Goal: Browse casually

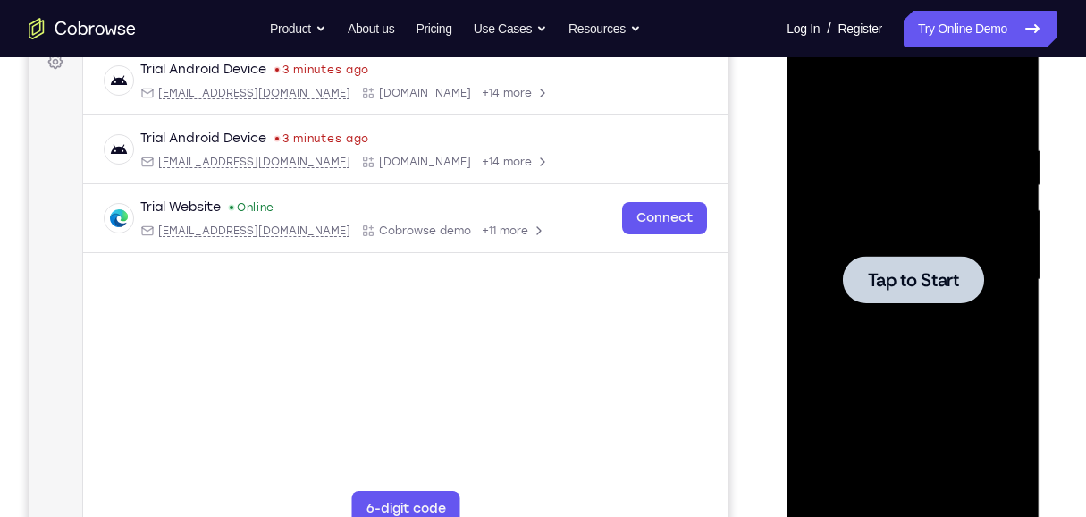
scroll to position [280, 0]
click at [873, 156] on div at bounding box center [912, 279] width 225 height 501
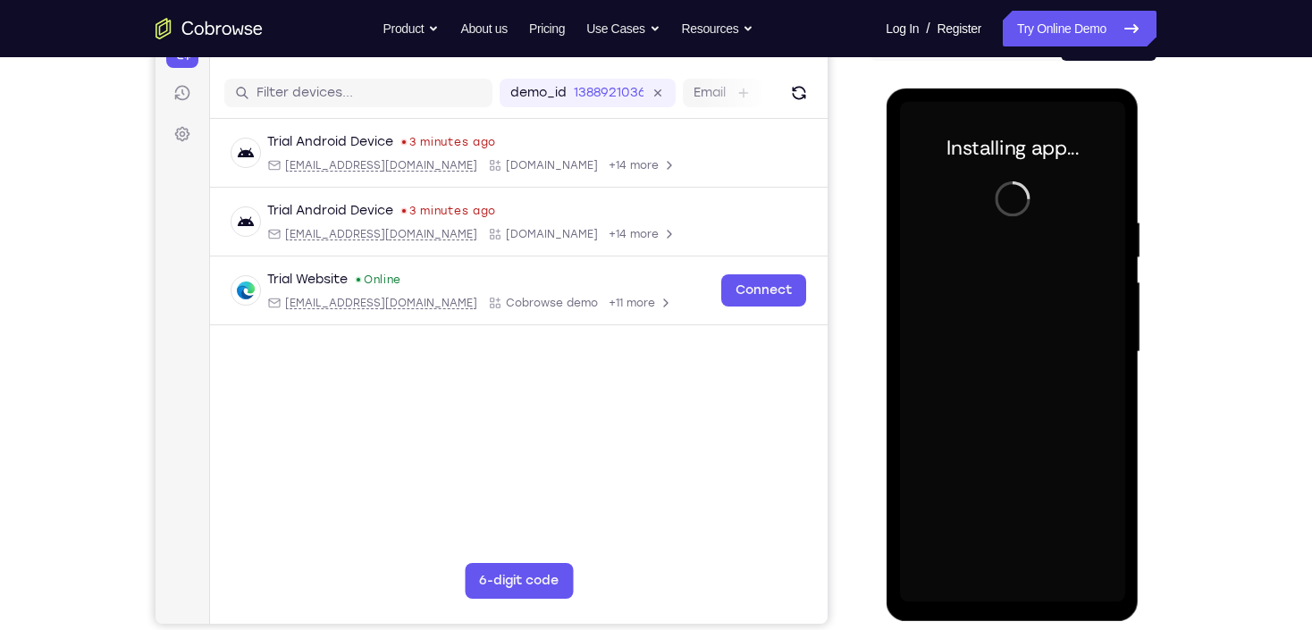
scroll to position [208, 0]
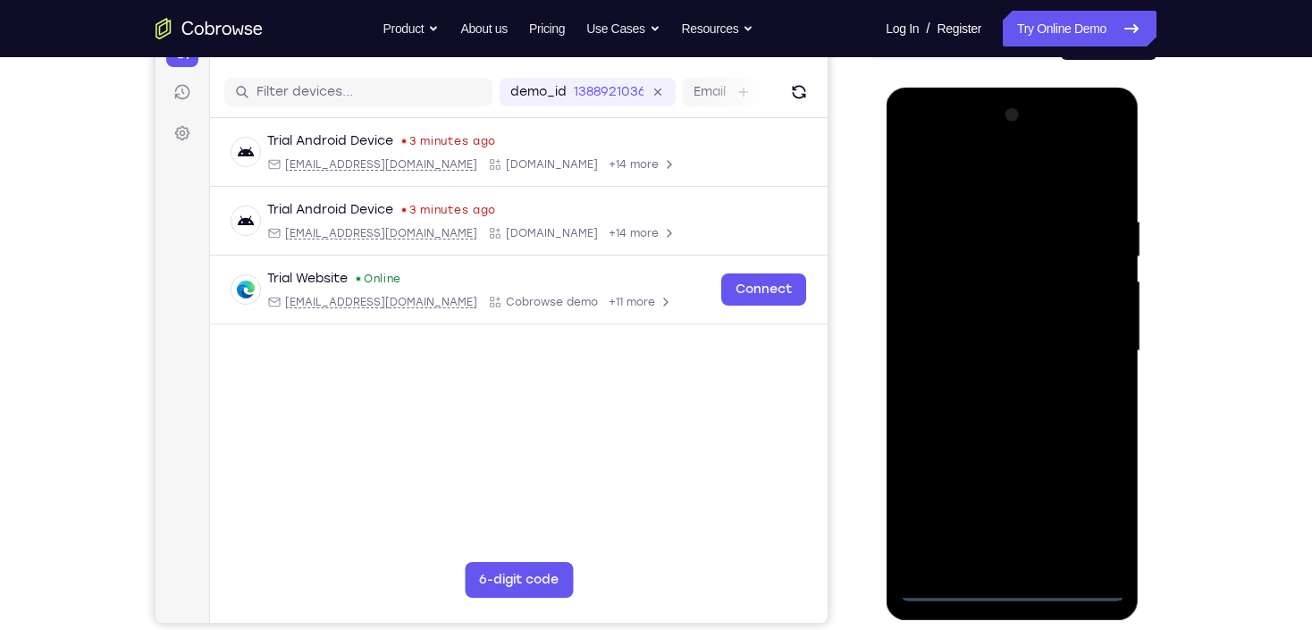
click at [1006, 516] on div at bounding box center [1011, 351] width 225 height 501
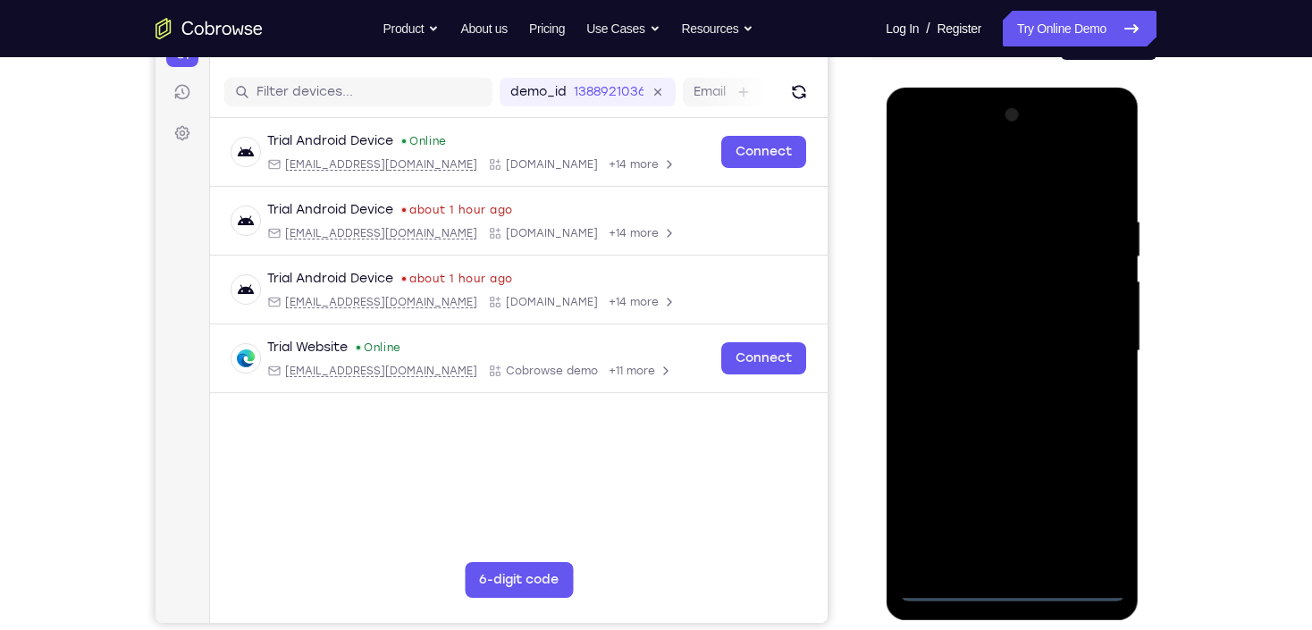
click at [1083, 515] on div at bounding box center [1011, 351] width 225 height 501
click at [990, 180] on div at bounding box center [1011, 351] width 225 height 501
click at [1085, 341] on div at bounding box center [1011, 351] width 225 height 501
click at [992, 384] on div at bounding box center [1011, 351] width 225 height 501
click at [973, 331] on div at bounding box center [1011, 351] width 225 height 501
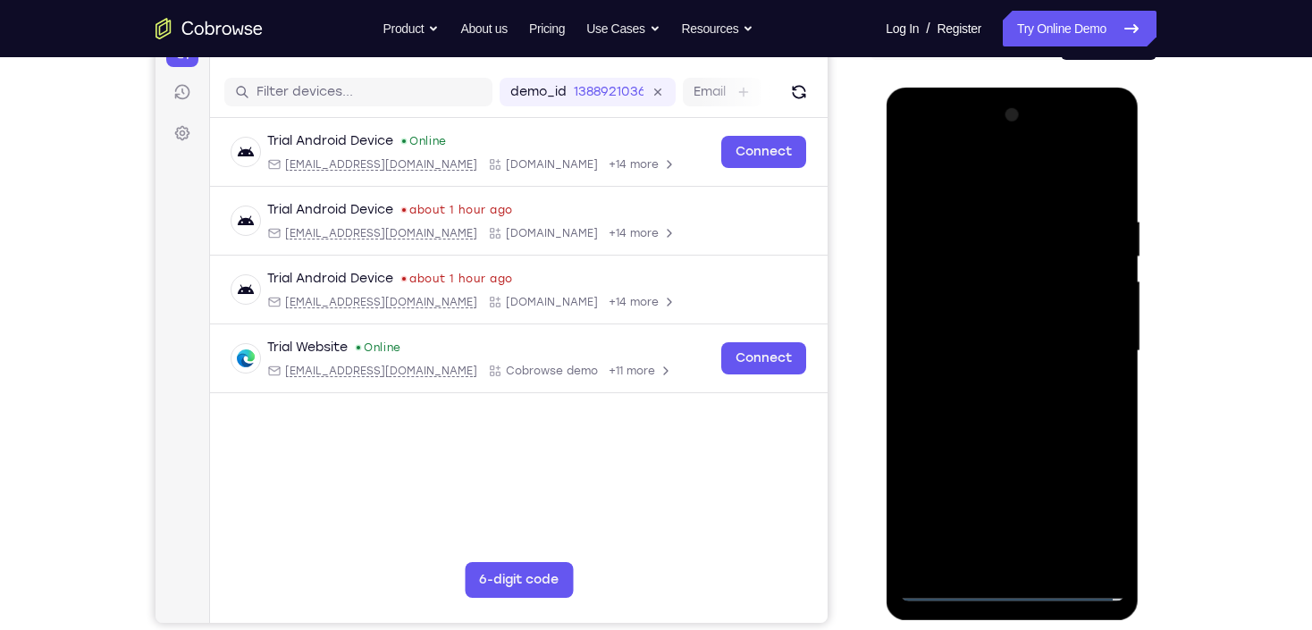
click at [963, 308] on div at bounding box center [1011, 351] width 225 height 501
click at [1013, 355] on div at bounding box center [1011, 351] width 225 height 501
click at [1017, 411] on div at bounding box center [1011, 351] width 225 height 501
click at [1019, 404] on div at bounding box center [1011, 351] width 225 height 501
click at [1019, 405] on div at bounding box center [1011, 351] width 225 height 501
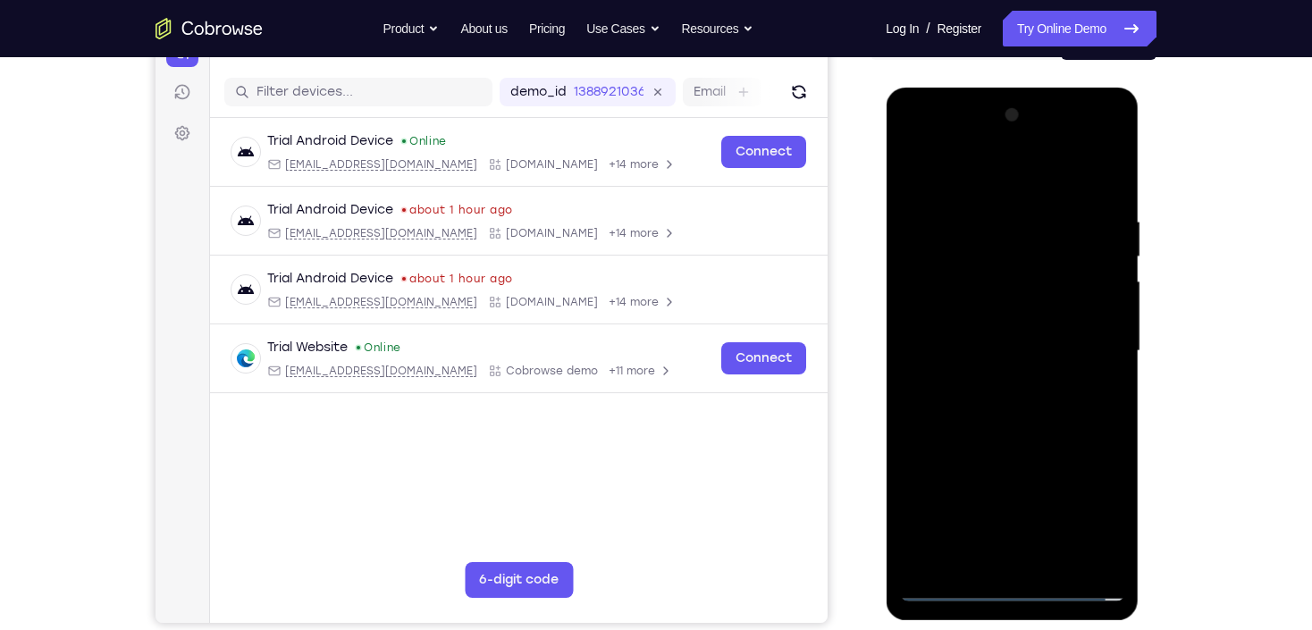
click at [1021, 404] on div at bounding box center [1011, 351] width 225 height 501
click at [1025, 400] on div at bounding box center [1011, 351] width 225 height 501
click at [1025, 401] on div at bounding box center [1011, 351] width 225 height 501
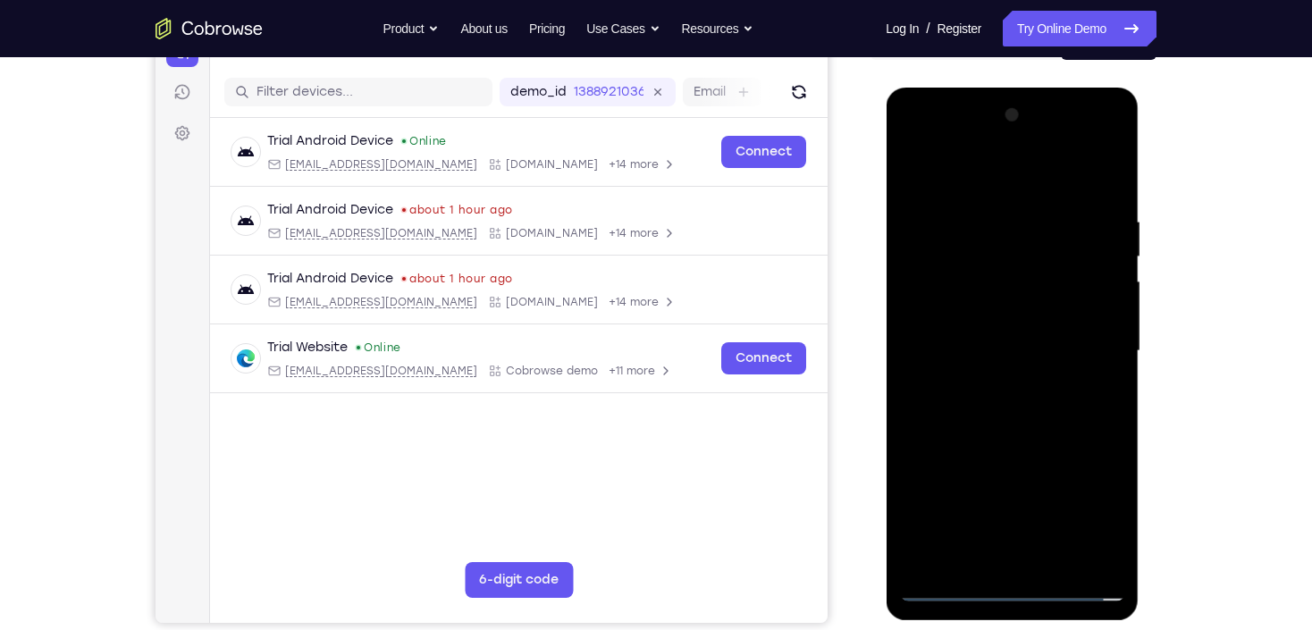
click at [1025, 401] on div at bounding box center [1011, 351] width 225 height 501
click at [1033, 433] on div at bounding box center [1011, 351] width 225 height 501
click at [1085, 516] on div at bounding box center [1011, 351] width 225 height 501
click at [911, 172] on div at bounding box center [1011, 351] width 225 height 501
drag, startPoint x: 1024, startPoint y: 326, endPoint x: 1036, endPoint y: 252, distance: 75.2
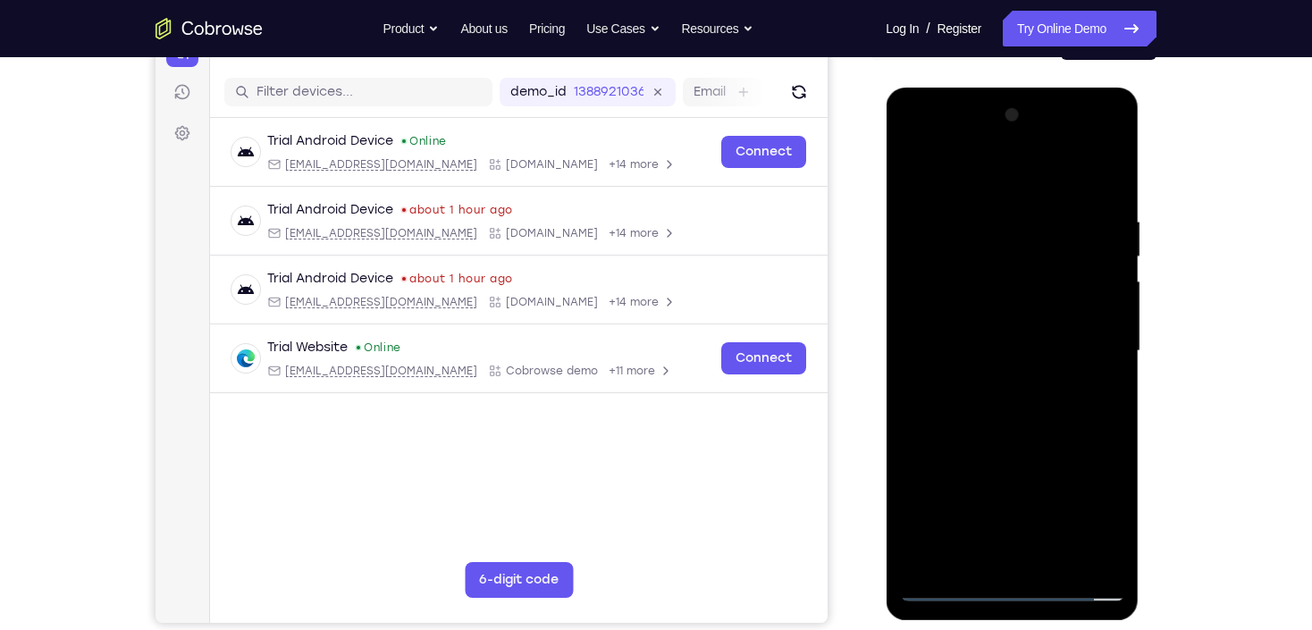
click at [1035, 252] on div at bounding box center [1011, 351] width 225 height 501
drag, startPoint x: 989, startPoint y: 509, endPoint x: 1024, endPoint y: 349, distance: 164.0
click at [1024, 349] on div at bounding box center [1011, 351] width 225 height 501
drag, startPoint x: 990, startPoint y: 486, endPoint x: 1024, endPoint y: 351, distance: 139.2
click at [1024, 353] on div at bounding box center [1011, 351] width 225 height 501
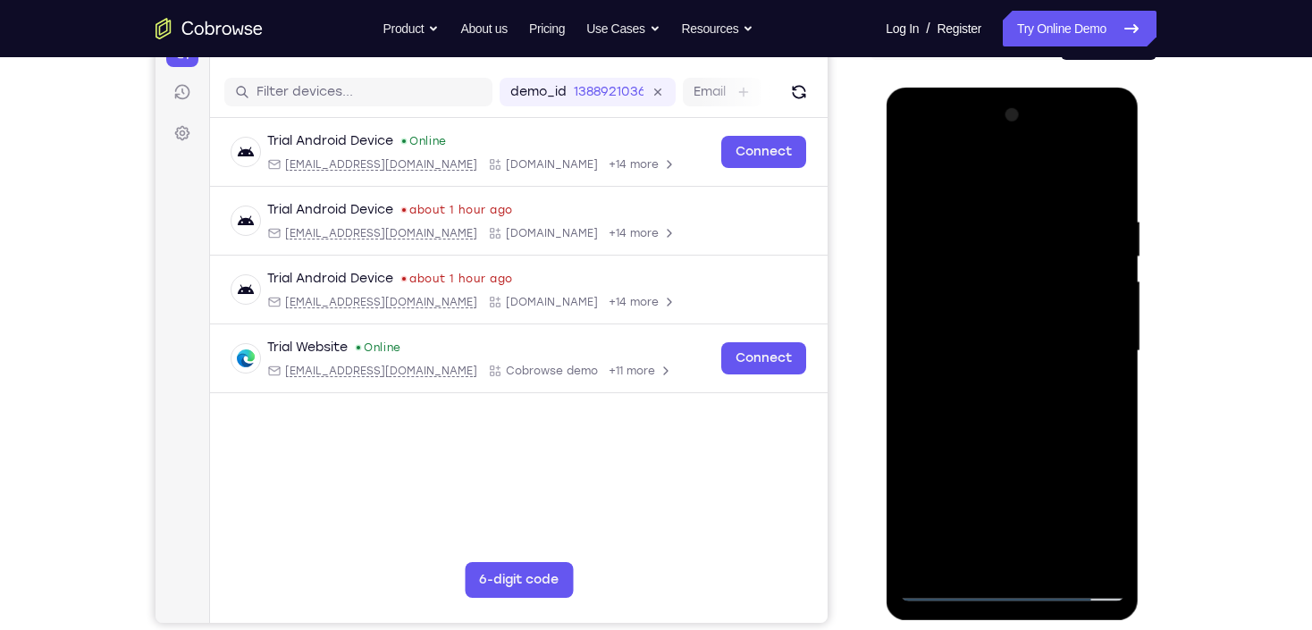
drag, startPoint x: 1007, startPoint y: 486, endPoint x: 1032, endPoint y: 324, distance: 164.7
click at [1032, 324] on div at bounding box center [1011, 351] width 225 height 501
drag, startPoint x: 984, startPoint y: 434, endPoint x: 1022, endPoint y: 240, distance: 197.6
click at [1022, 240] on div at bounding box center [1011, 351] width 225 height 501
drag, startPoint x: 991, startPoint y: 459, endPoint x: 1001, endPoint y: 314, distance: 146.0
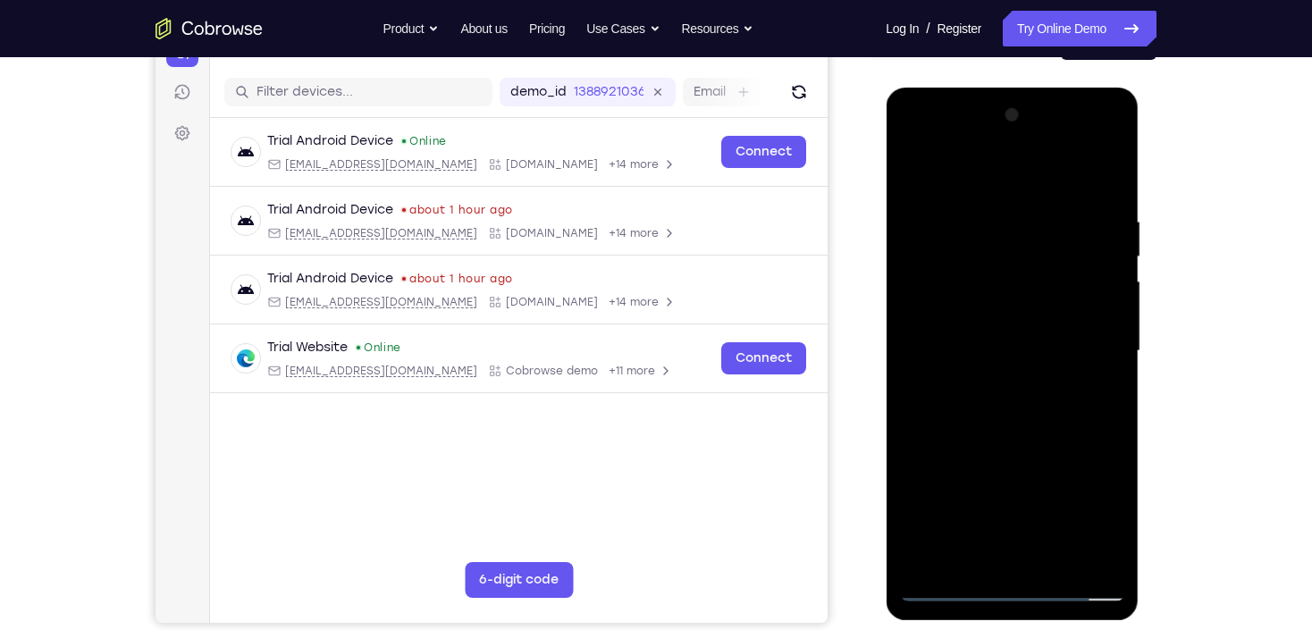
click at [1000, 316] on div at bounding box center [1011, 351] width 225 height 501
drag, startPoint x: 998, startPoint y: 272, endPoint x: 1017, endPoint y: 451, distance: 180.7
click at [1017, 451] on div at bounding box center [1011, 351] width 225 height 501
drag, startPoint x: 1032, startPoint y: 238, endPoint x: 1068, endPoint y: 465, distance: 230.0
click at [1068, 465] on div at bounding box center [1011, 351] width 225 height 501
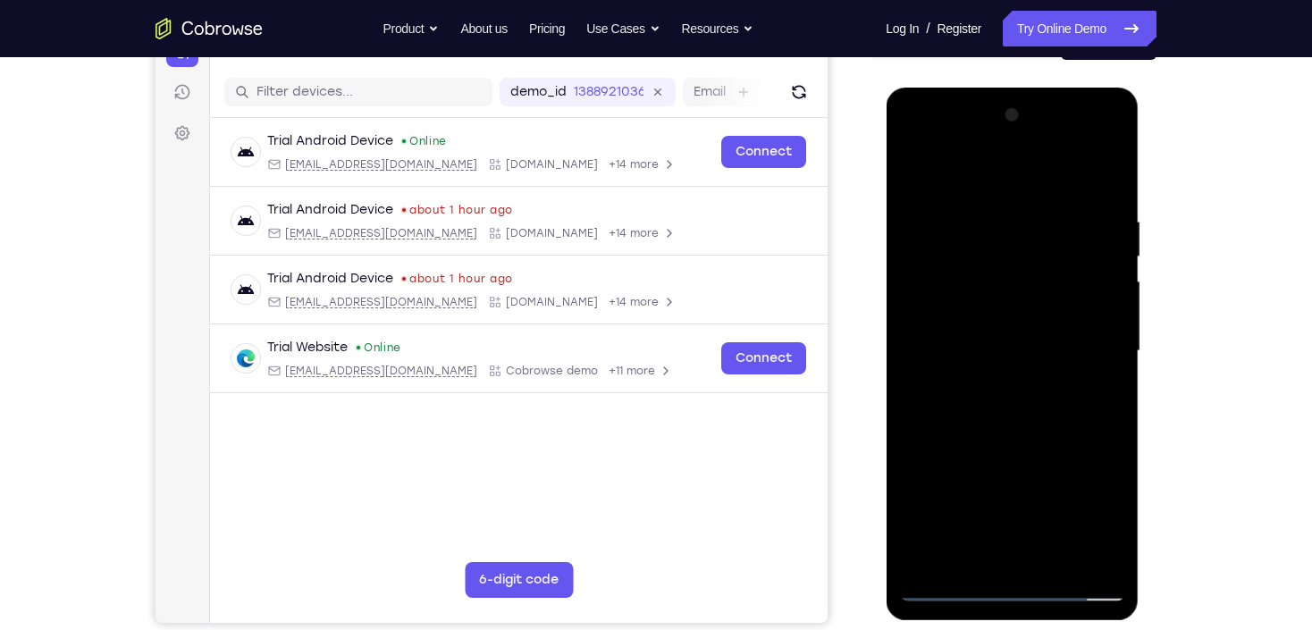
drag, startPoint x: 1049, startPoint y: 257, endPoint x: 1056, endPoint y: 415, distance: 158.3
click at [1056, 415] on div at bounding box center [1011, 351] width 225 height 501
drag, startPoint x: 982, startPoint y: 423, endPoint x: 990, endPoint y: 353, distance: 70.2
click at [990, 353] on div at bounding box center [1011, 351] width 225 height 501
drag, startPoint x: 1051, startPoint y: 257, endPoint x: 1054, endPoint y: 458, distance: 200.3
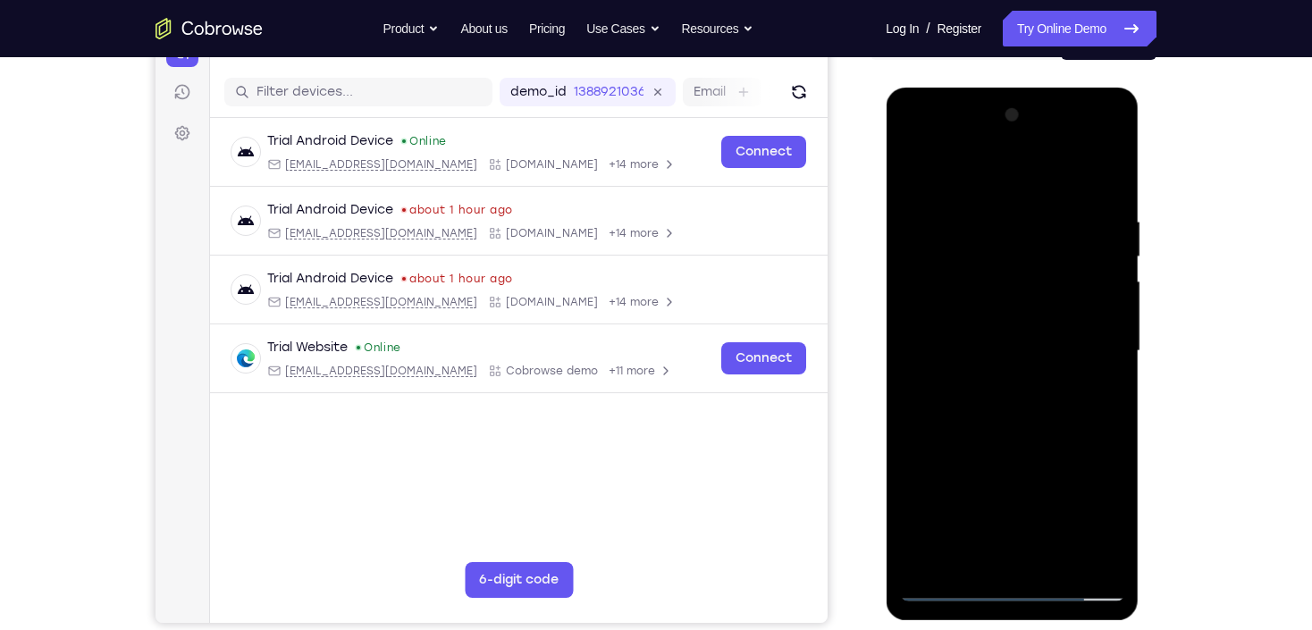
click at [1054, 458] on div at bounding box center [1011, 351] width 225 height 501
drag, startPoint x: 1038, startPoint y: 249, endPoint x: 1030, endPoint y: 433, distance: 183.4
click at [1030, 433] on div at bounding box center [1011, 351] width 225 height 501
drag, startPoint x: 1007, startPoint y: 442, endPoint x: 1012, endPoint y: 292, distance: 149.3
click at [1012, 292] on div at bounding box center [1011, 351] width 225 height 501
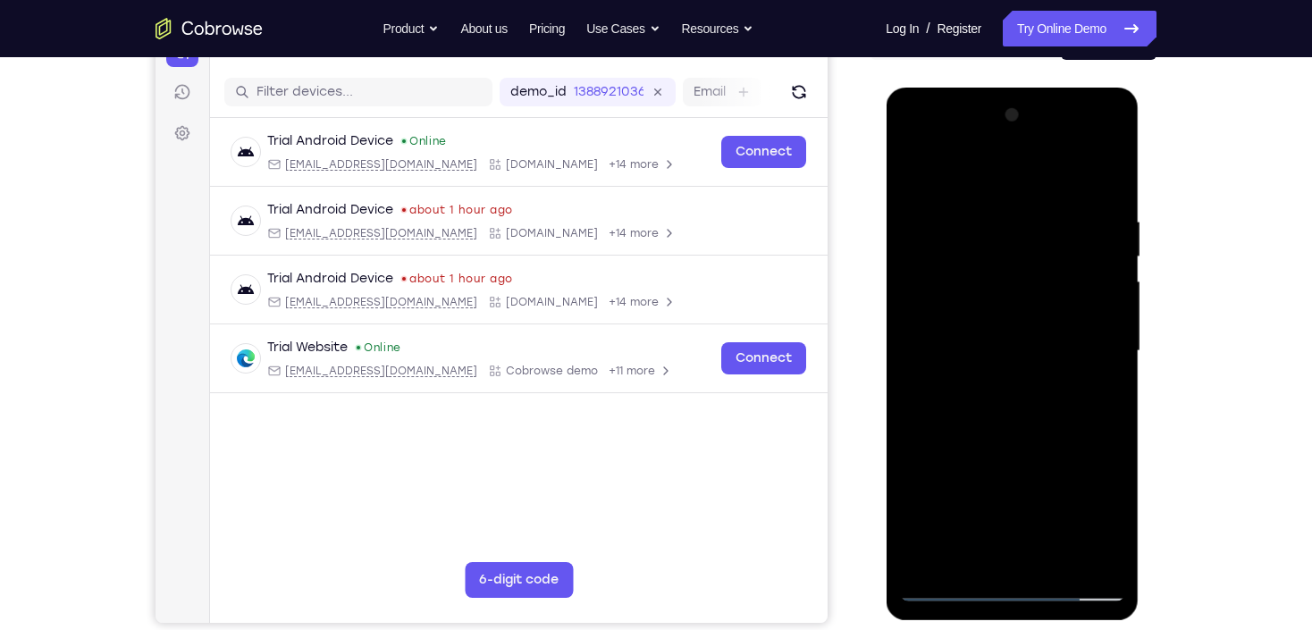
drag, startPoint x: 1001, startPoint y: 462, endPoint x: 1010, endPoint y: 310, distance: 152.2
click at [1010, 310] on div at bounding box center [1011, 351] width 225 height 501
drag, startPoint x: 1033, startPoint y: 487, endPoint x: 1048, endPoint y: 318, distance: 169.6
click at [1047, 321] on div at bounding box center [1011, 351] width 225 height 501
drag, startPoint x: 1026, startPoint y: 494, endPoint x: 1045, endPoint y: 358, distance: 138.1
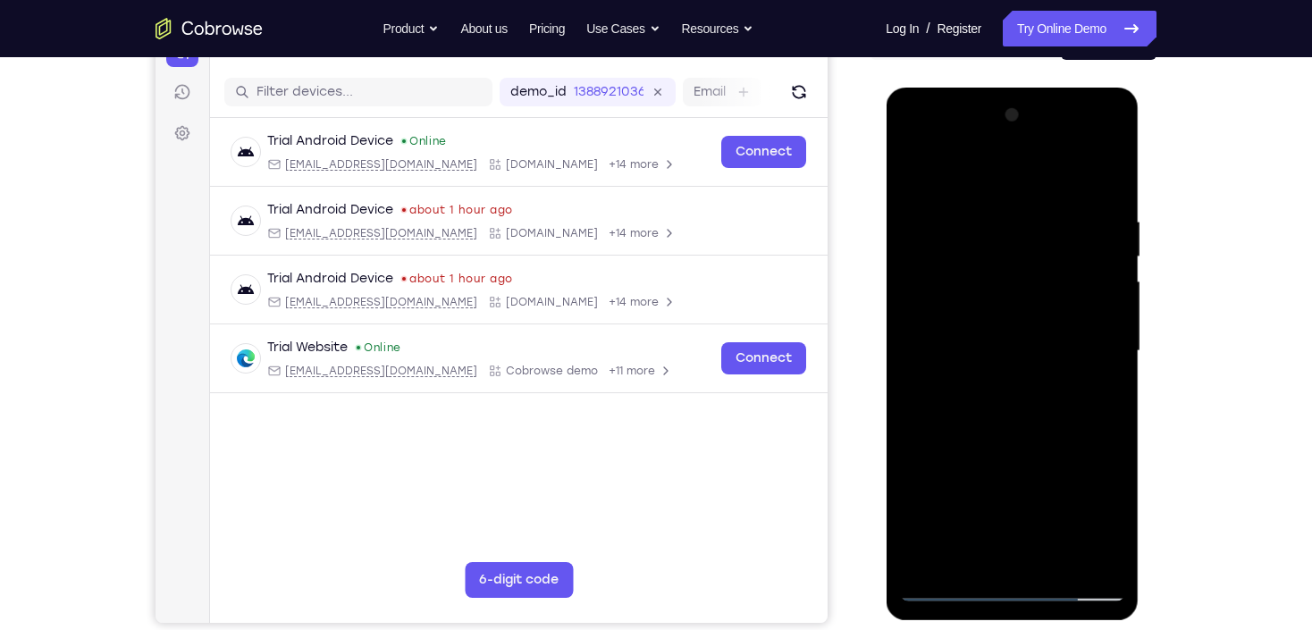
click at [1045, 358] on div at bounding box center [1011, 351] width 225 height 501
drag, startPoint x: 973, startPoint y: 511, endPoint x: 987, endPoint y: 414, distance: 98.4
click at [987, 414] on div at bounding box center [1011, 351] width 225 height 501
click at [994, 259] on div at bounding box center [1011, 351] width 225 height 501
drag, startPoint x: 997, startPoint y: 235, endPoint x: 979, endPoint y: 443, distance: 209.0
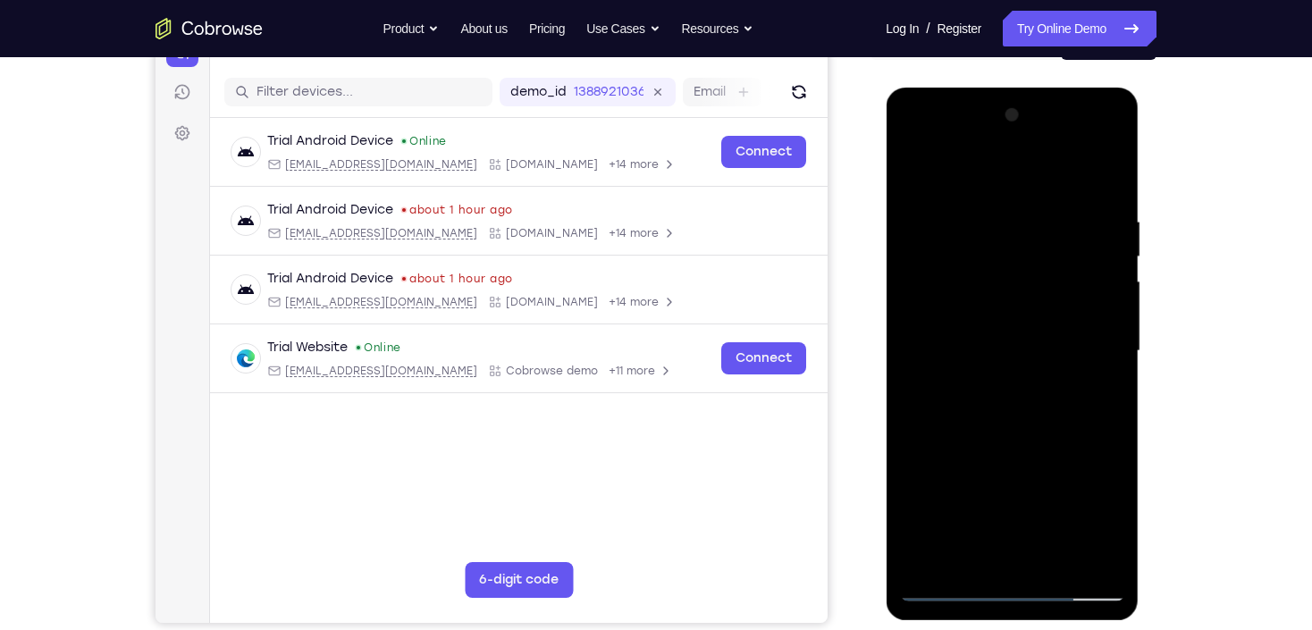
click at [979, 445] on div at bounding box center [1011, 351] width 225 height 501
click at [915, 171] on div at bounding box center [1011, 351] width 225 height 501
drag, startPoint x: 1012, startPoint y: 282, endPoint x: 1015, endPoint y: 407, distance: 124.3
click at [1015, 407] on div at bounding box center [1011, 351] width 225 height 501
click at [993, 216] on div at bounding box center [1011, 351] width 225 height 501
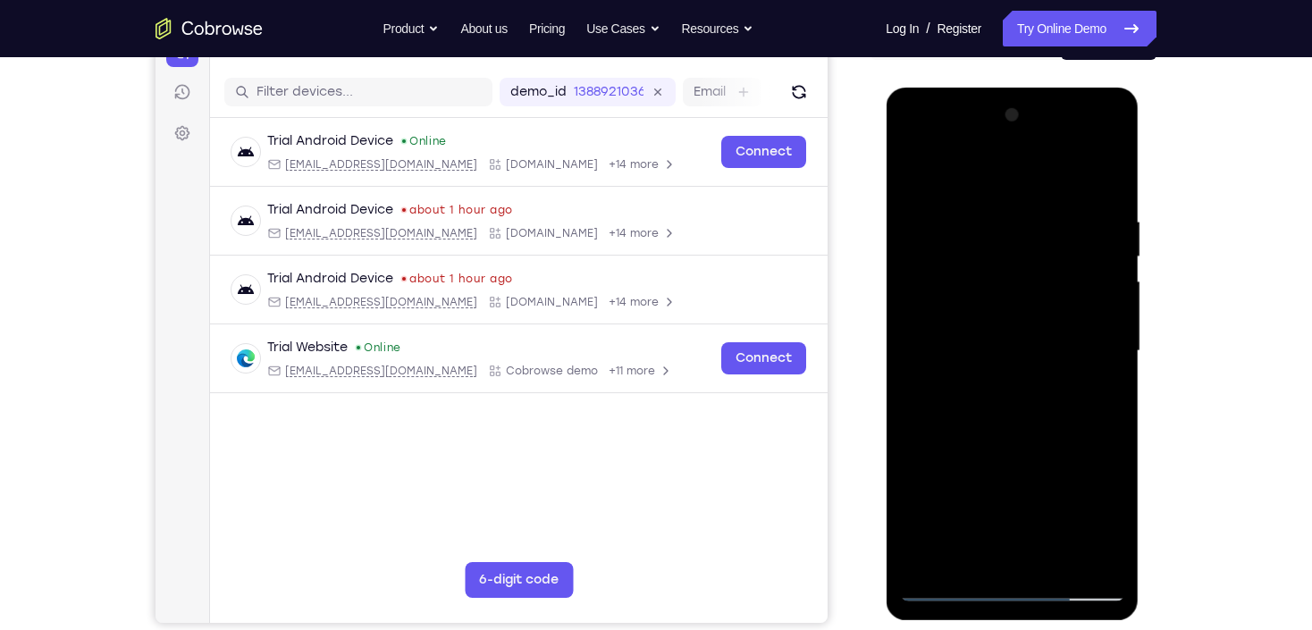
drag, startPoint x: 1007, startPoint y: 422, endPoint x: 1013, endPoint y: 265, distance: 157.4
click at [1013, 265] on div at bounding box center [1011, 351] width 225 height 501
click at [952, 516] on div at bounding box center [1011, 351] width 225 height 501
drag, startPoint x: 1002, startPoint y: 400, endPoint x: 1003, endPoint y: 335, distance: 65.3
click at [1003, 337] on div at bounding box center [1011, 351] width 225 height 501
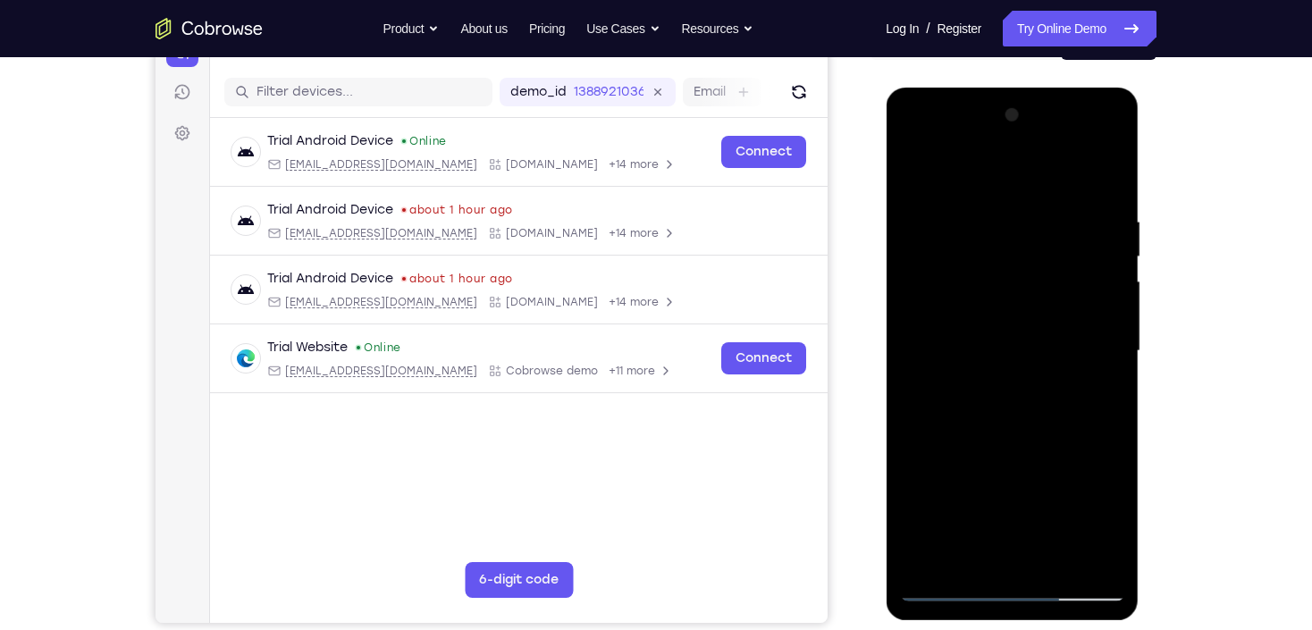
drag, startPoint x: 1009, startPoint y: 463, endPoint x: 1008, endPoint y: 399, distance: 64.4
click at [1008, 399] on div at bounding box center [1011, 351] width 225 height 501
drag, startPoint x: 982, startPoint y: 503, endPoint x: 975, endPoint y: 442, distance: 62.1
click at [975, 442] on div at bounding box center [1011, 351] width 225 height 501
drag, startPoint x: 983, startPoint y: 498, endPoint x: 996, endPoint y: 351, distance: 147.1
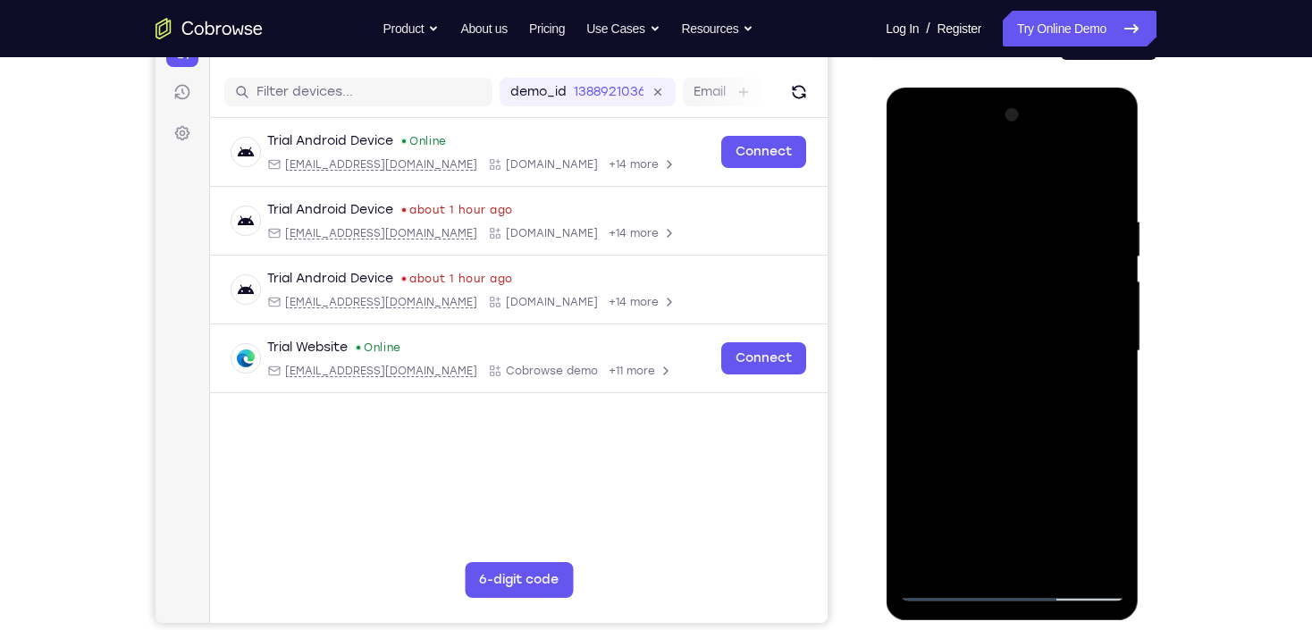
click at [996, 351] on div at bounding box center [1011, 351] width 225 height 501
drag, startPoint x: 1037, startPoint y: 492, endPoint x: 1037, endPoint y: 399, distance: 93.0
click at [1037, 399] on div at bounding box center [1011, 351] width 225 height 501
drag, startPoint x: 1041, startPoint y: 501, endPoint x: 1048, endPoint y: 376, distance: 125.3
click at [1048, 376] on div at bounding box center [1011, 351] width 225 height 501
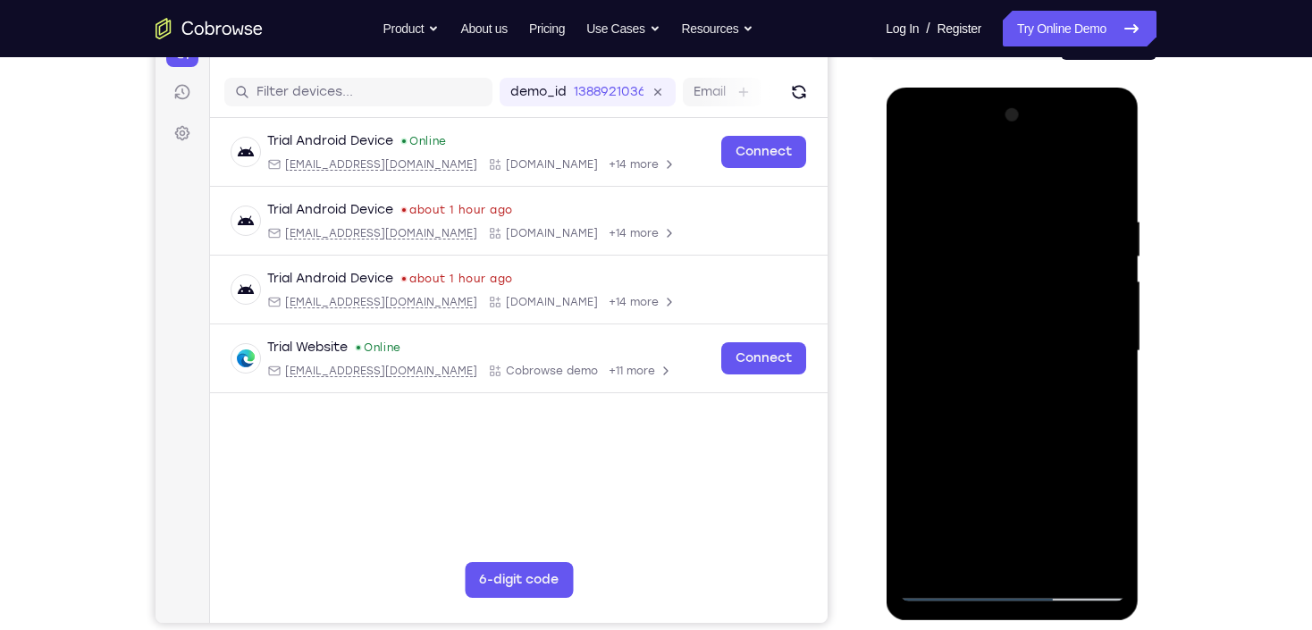
click at [1085, 516] on div at bounding box center [1011, 351] width 225 height 501
drag, startPoint x: 1104, startPoint y: 247, endPoint x: 1103, endPoint y: 401, distance: 154.6
click at [1085, 401] on div at bounding box center [1011, 351] width 225 height 501
click at [914, 169] on div at bounding box center [1011, 351] width 225 height 501
drag, startPoint x: 1000, startPoint y: 452, endPoint x: 1018, endPoint y: 323, distance: 130.8
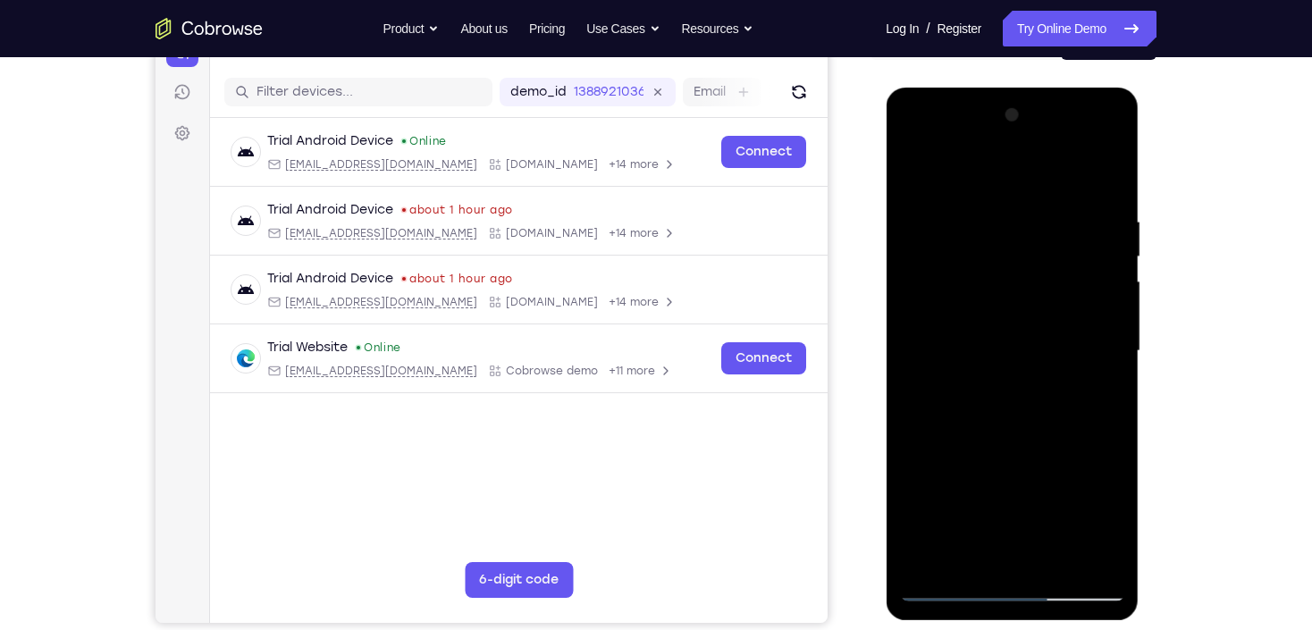
click at [1018, 323] on div at bounding box center [1011, 351] width 225 height 501
drag, startPoint x: 1004, startPoint y: 481, endPoint x: 1015, endPoint y: 322, distance: 159.5
click at [1015, 322] on div at bounding box center [1011, 351] width 225 height 501
drag, startPoint x: 997, startPoint y: 446, endPoint x: 1001, endPoint y: 415, distance: 31.6
click at [1001, 415] on div at bounding box center [1011, 351] width 225 height 501
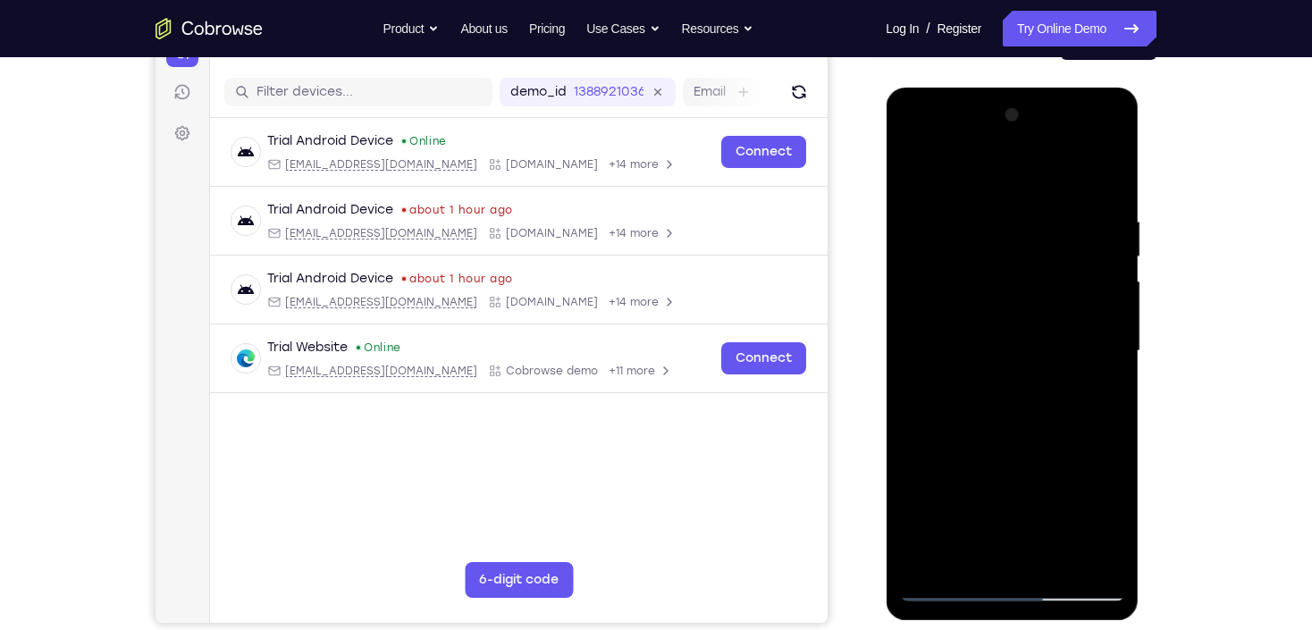
click at [1024, 389] on div at bounding box center [1011, 351] width 225 height 501
drag, startPoint x: 947, startPoint y: 325, endPoint x: 944, endPoint y: 422, distance: 96.6
click at [944, 422] on div at bounding box center [1011, 351] width 225 height 501
click at [917, 167] on div at bounding box center [1011, 351] width 225 height 501
drag, startPoint x: 1053, startPoint y: 457, endPoint x: 1041, endPoint y: 303, distance: 154.3
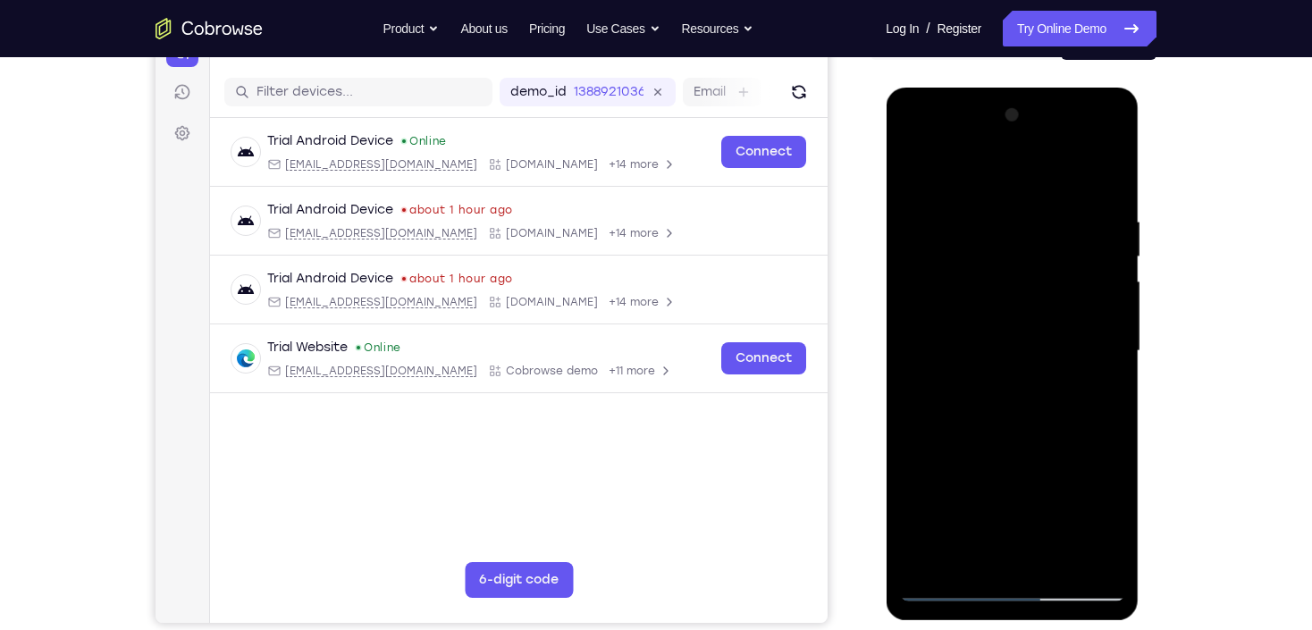
click at [1041, 303] on div at bounding box center [1011, 351] width 225 height 501
drag, startPoint x: 1050, startPoint y: 425, endPoint x: 1061, endPoint y: 316, distance: 108.7
click at [1061, 316] on div at bounding box center [1011, 351] width 225 height 501
drag, startPoint x: 1040, startPoint y: 461, endPoint x: 1069, endPoint y: 339, distance: 126.0
click at [1069, 339] on div at bounding box center [1011, 351] width 225 height 501
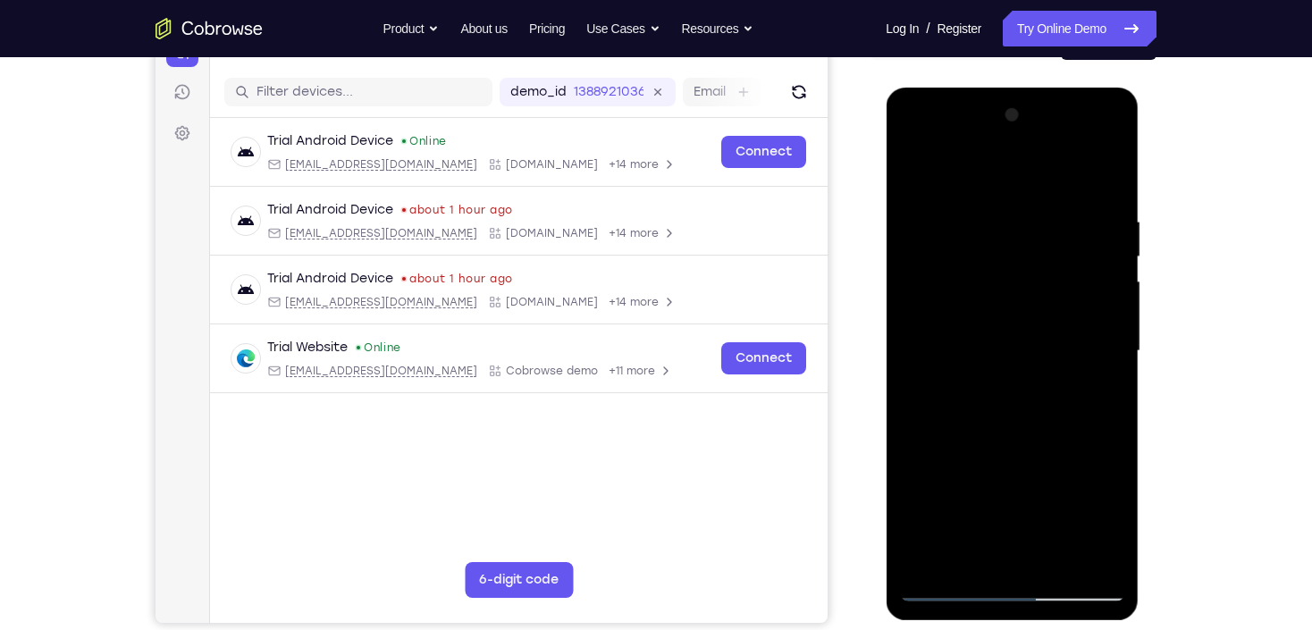
drag, startPoint x: 1065, startPoint y: 464, endPoint x: 1076, endPoint y: 361, distance: 103.5
click at [1077, 362] on div at bounding box center [1011, 351] width 225 height 501
drag, startPoint x: 1011, startPoint y: 354, endPoint x: 1007, endPoint y: 290, distance: 64.5
click at [1007, 290] on div at bounding box center [1011, 351] width 225 height 501
click at [993, 489] on div at bounding box center [1011, 351] width 225 height 501
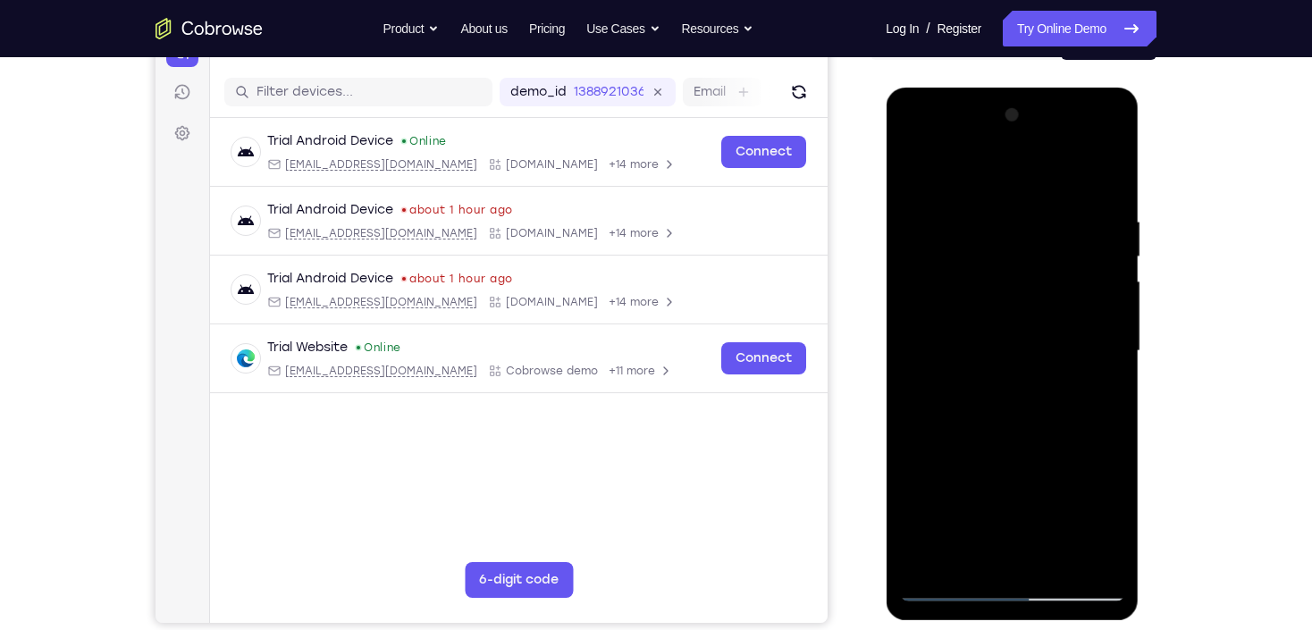
click at [915, 168] on div at bounding box center [1011, 351] width 225 height 501
click at [1085, 516] on div at bounding box center [1011, 351] width 225 height 501
click at [1056, 516] on div at bounding box center [1011, 351] width 225 height 501
click at [1041, 459] on div at bounding box center [1011, 351] width 225 height 501
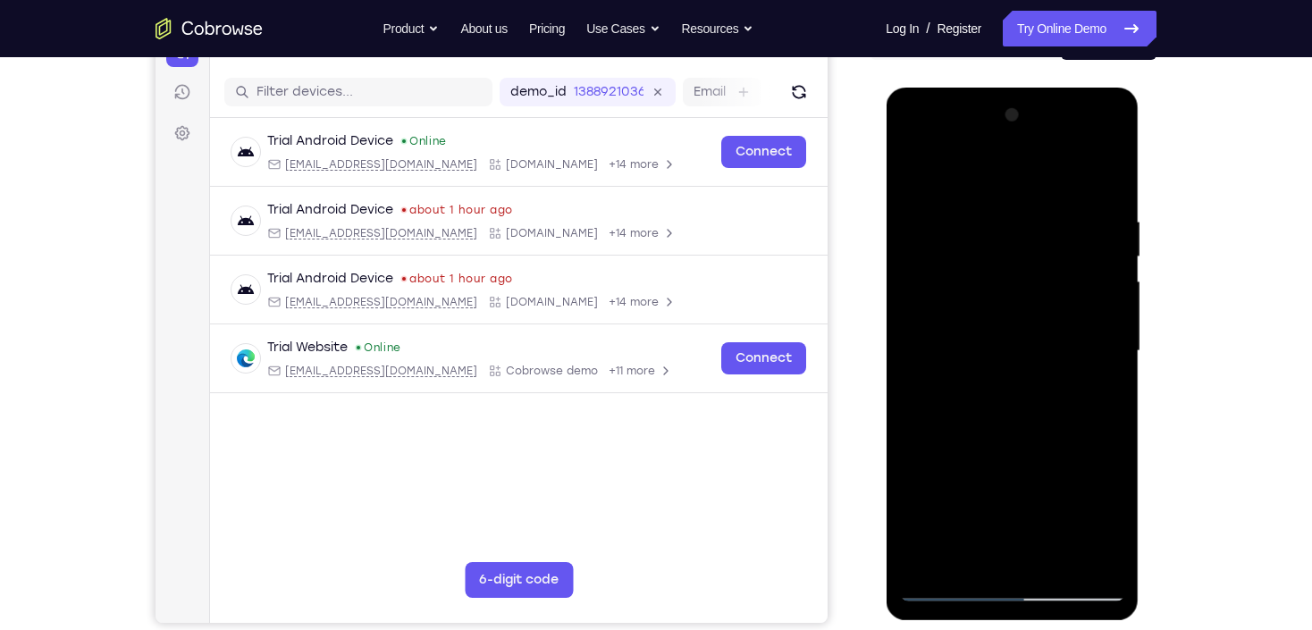
click at [1022, 186] on div at bounding box center [1011, 351] width 225 height 501
click at [937, 199] on div at bounding box center [1011, 351] width 225 height 501
